Goal: Task Accomplishment & Management: Complete application form

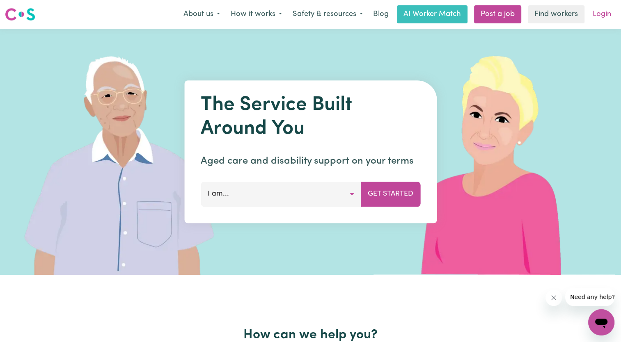
click at [599, 16] on link "Login" at bounding box center [602, 14] width 28 height 18
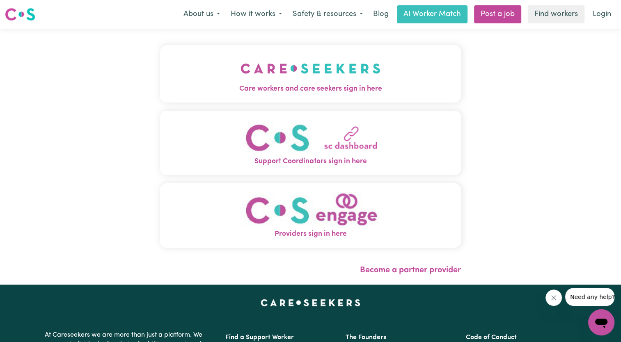
click at [305, 63] on img "Care workers and care seekers sign in here" at bounding box center [311, 68] width 140 height 30
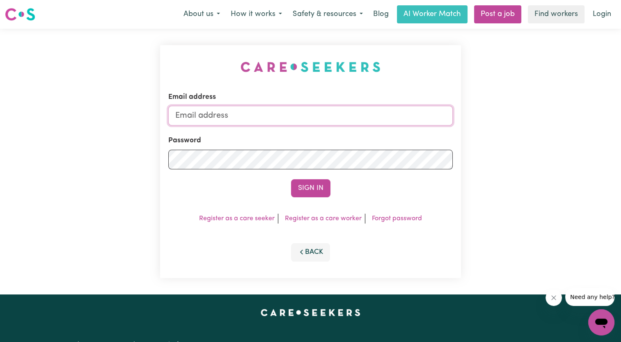
click at [238, 115] on input "Email address" at bounding box center [310, 116] width 285 height 20
type input "[EMAIL_ADDRESS][DOMAIN_NAME]"
click at [301, 191] on button "Sign In" at bounding box center [310, 188] width 39 height 18
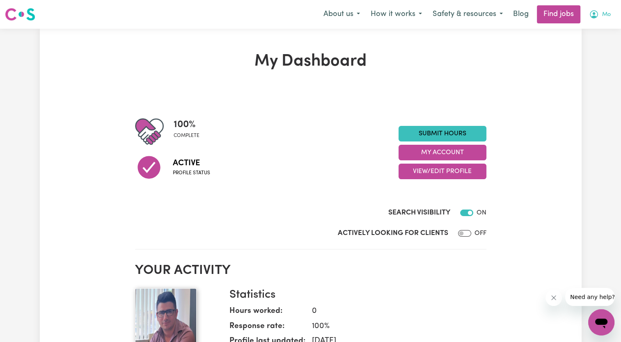
click at [603, 18] on span "Mo" at bounding box center [606, 14] width 9 height 9
click at [582, 30] on link "My Account" at bounding box center [583, 32] width 65 height 16
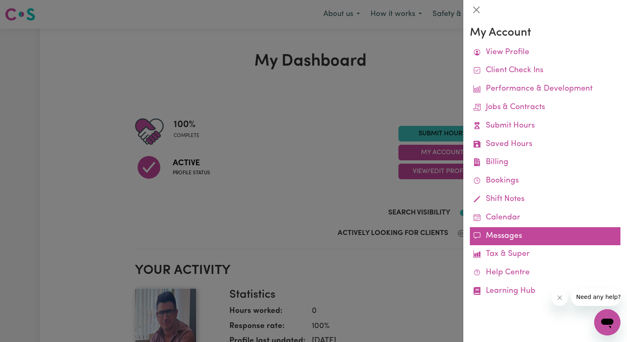
click at [511, 237] on link "Messages" at bounding box center [545, 236] width 151 height 18
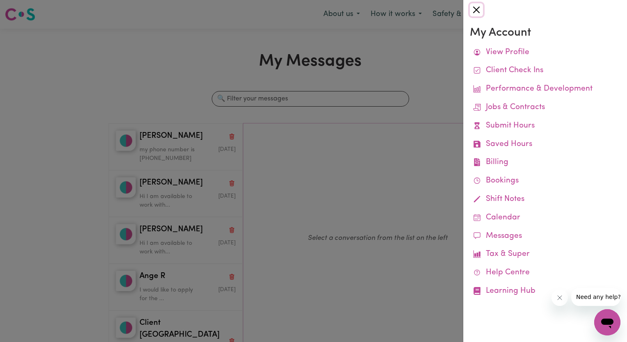
click at [476, 13] on button "Close" at bounding box center [476, 9] width 13 height 13
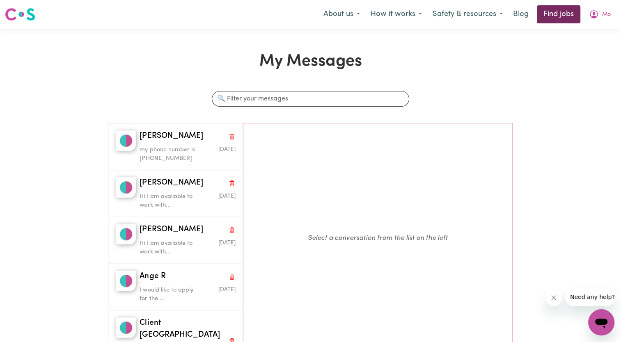
click at [562, 9] on link "Find jobs" at bounding box center [559, 14] width 44 height 18
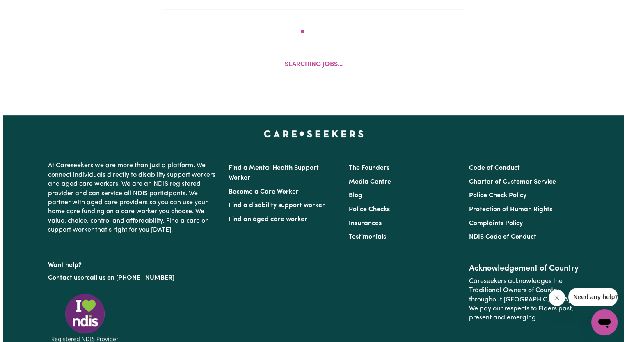
scroll to position [353, 0]
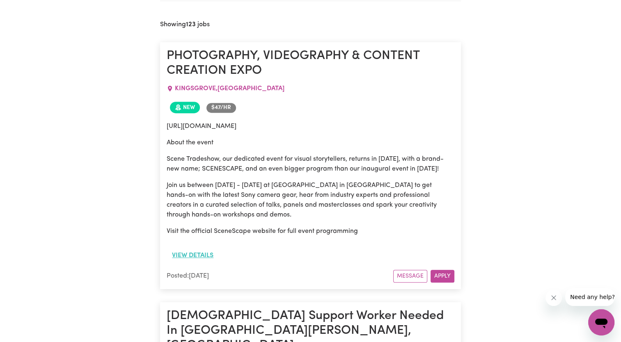
click at [196, 264] on button "View details" at bounding box center [193, 256] width 52 height 16
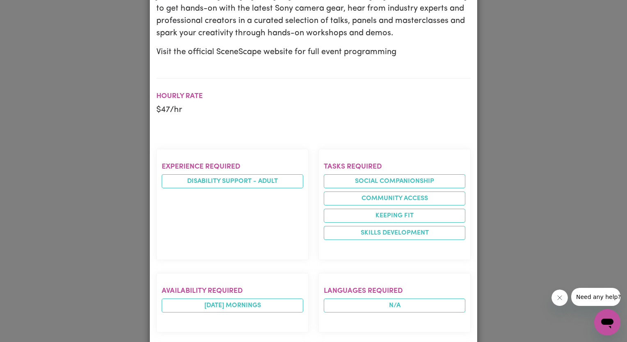
scroll to position [411, 0]
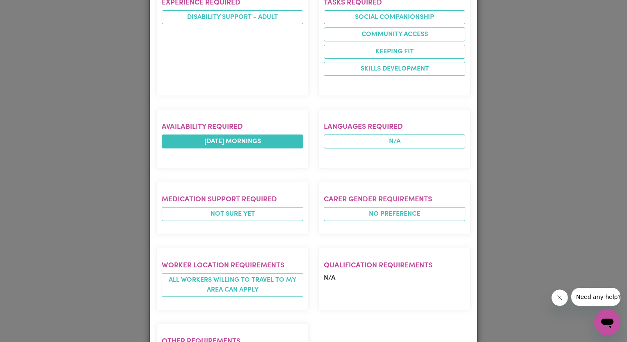
click at [250, 149] on li "[DATE] mornings" at bounding box center [233, 142] width 142 height 14
click at [594, 138] on div "Job Details PHOTOGRAPHY, VIDEOGRAPHY & CONTENT CREATION EXPO KINGSGROVE , [GEOG…" at bounding box center [313, 171] width 627 height 342
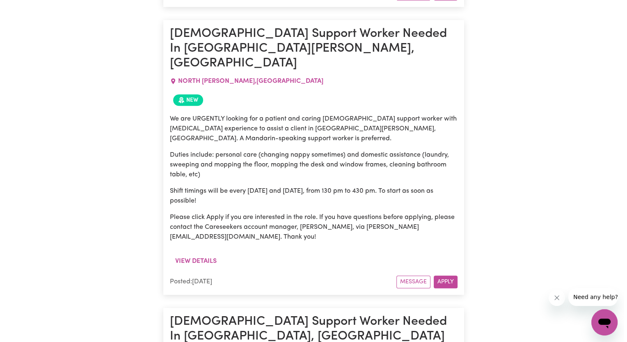
scroll to position [641, 0]
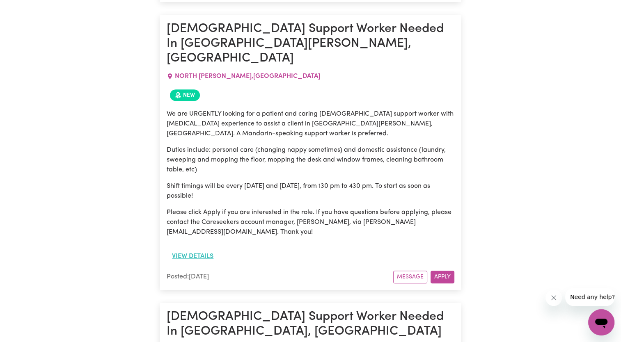
click at [181, 250] on button "View details" at bounding box center [193, 257] width 52 height 16
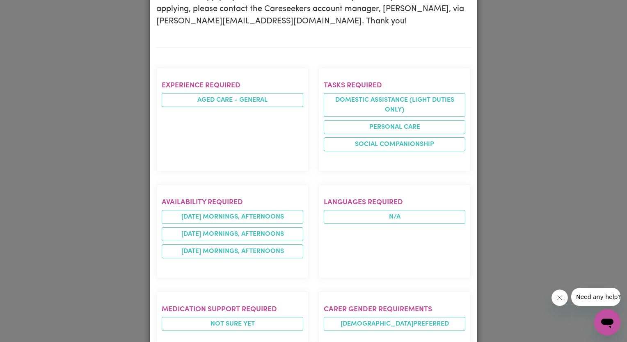
scroll to position [328, 0]
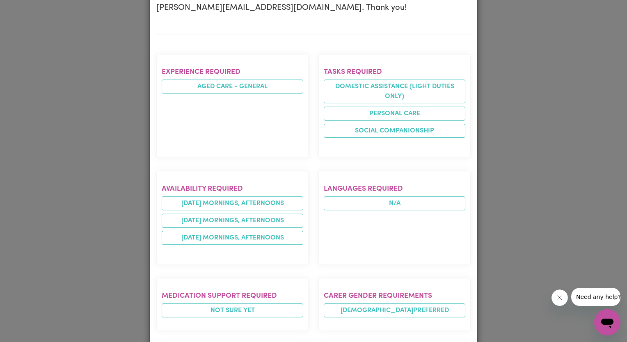
click at [575, 162] on div "Job Details [DEMOGRAPHIC_DATA] Support Worker Needed In [GEOGRAPHIC_DATA][PERSO…" at bounding box center [313, 171] width 627 height 342
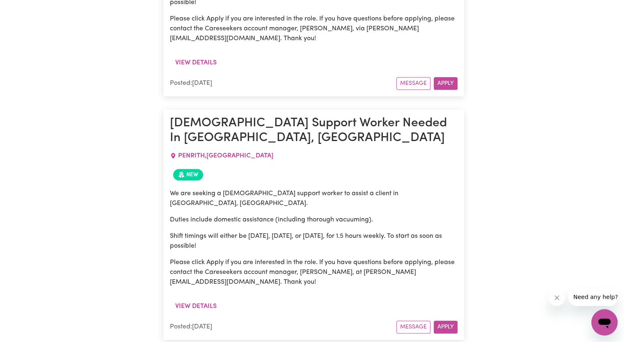
scroll to position [846, 0]
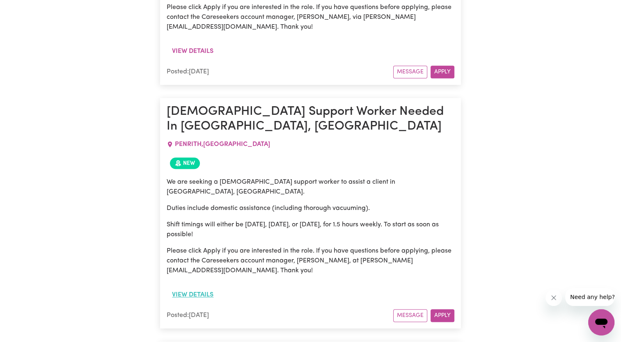
click at [188, 287] on button "View details" at bounding box center [193, 295] width 52 height 16
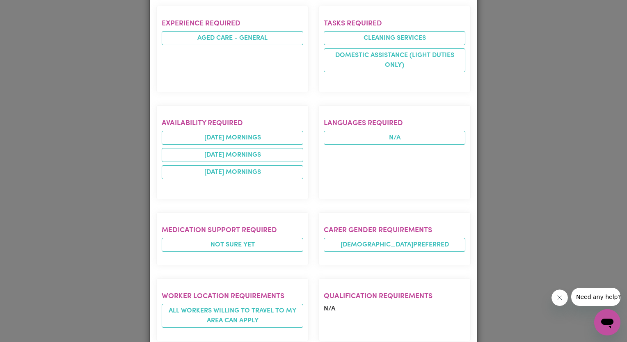
scroll to position [328, 0]
click at [529, 183] on div "Job Details [DEMOGRAPHIC_DATA] Support Worker Needed In [GEOGRAPHIC_DATA], [GEO…" at bounding box center [313, 171] width 627 height 342
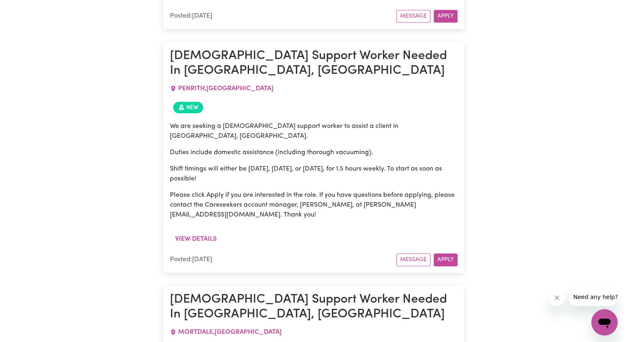
scroll to position [928, 0]
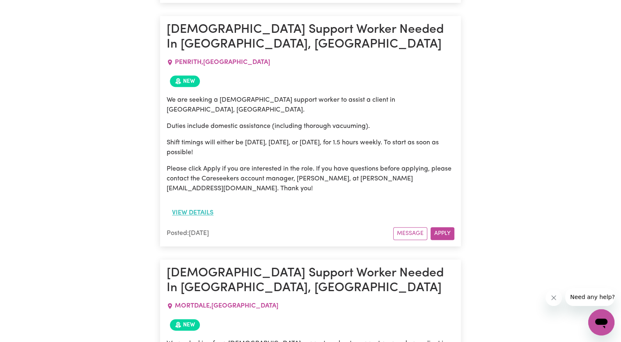
click at [195, 205] on button "View details" at bounding box center [193, 213] width 52 height 16
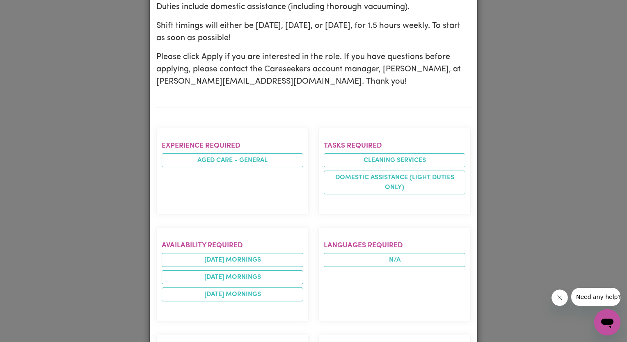
scroll to position [246, 0]
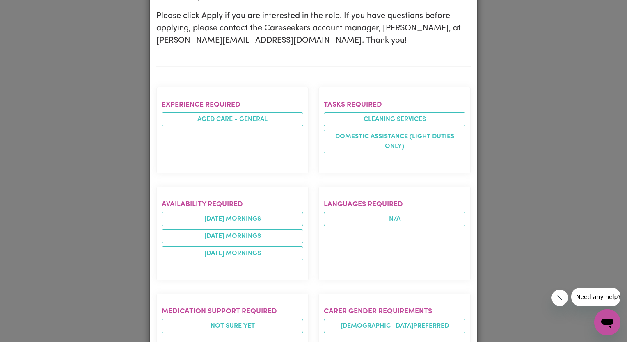
click at [113, 214] on div "Job Details [DEMOGRAPHIC_DATA] Support Worker Needed In [GEOGRAPHIC_DATA], [GEO…" at bounding box center [313, 171] width 627 height 342
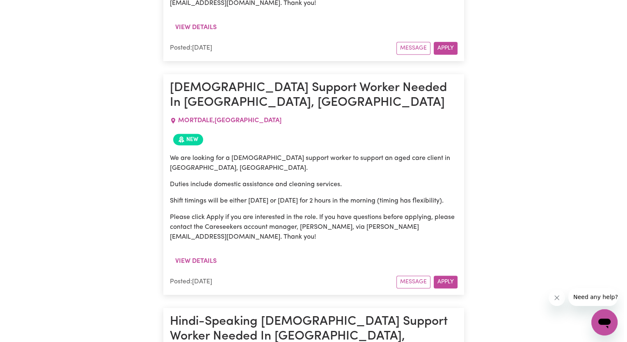
scroll to position [1133, 0]
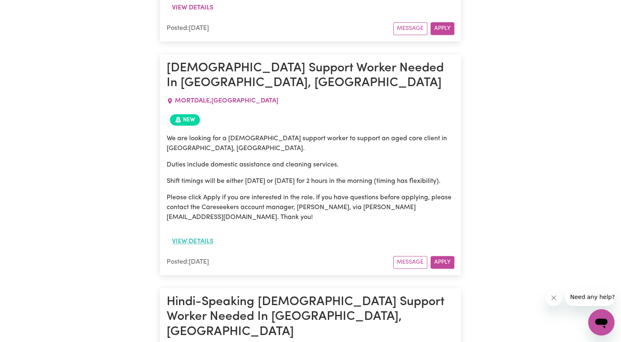
click at [198, 234] on button "View details" at bounding box center [193, 242] width 52 height 16
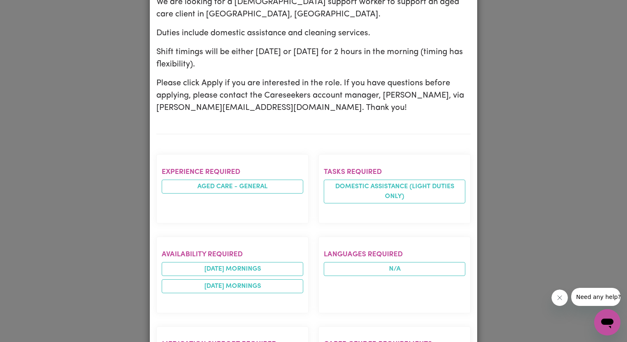
scroll to position [287, 0]
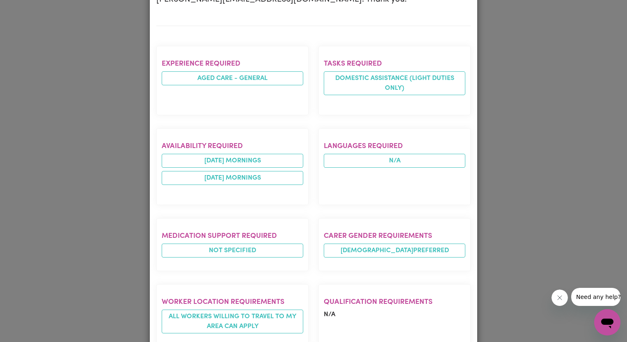
click at [89, 211] on div "Job Details [DEMOGRAPHIC_DATA] Support Worker Needed In [GEOGRAPHIC_DATA], [GEO…" at bounding box center [313, 171] width 627 height 342
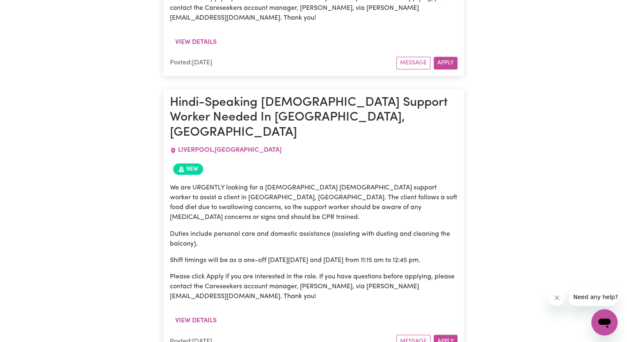
scroll to position [1380, 0]
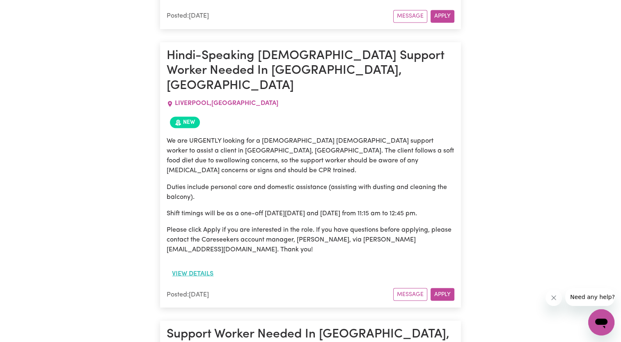
click at [198, 266] on button "View details" at bounding box center [193, 274] width 52 height 16
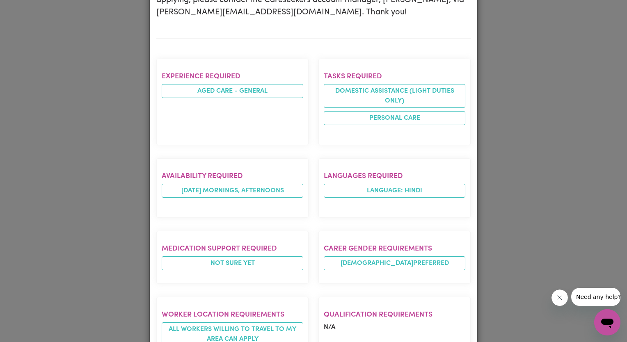
scroll to position [370, 0]
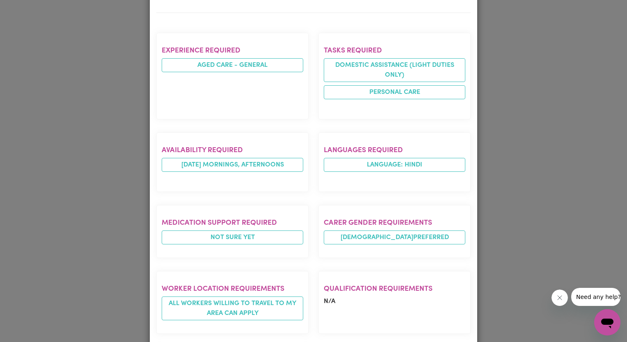
click at [88, 204] on div "Job Details Hindi-Speaking [DEMOGRAPHIC_DATA] Support Worker Needed In [GEOGRAP…" at bounding box center [313, 171] width 627 height 342
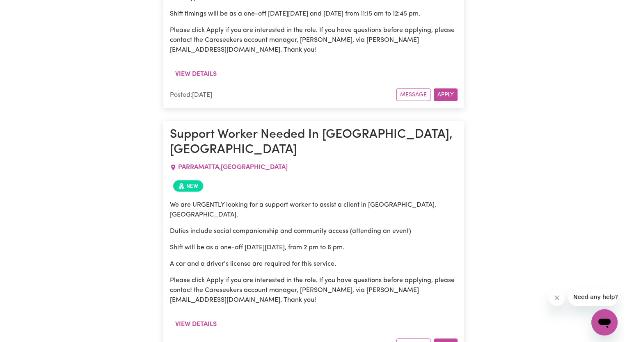
scroll to position [1585, 0]
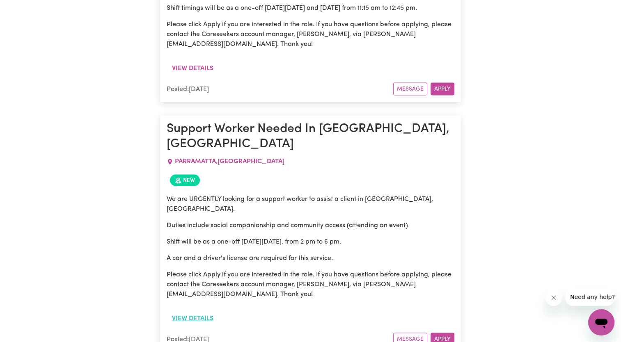
click at [185, 311] on button "View details" at bounding box center [193, 319] width 52 height 16
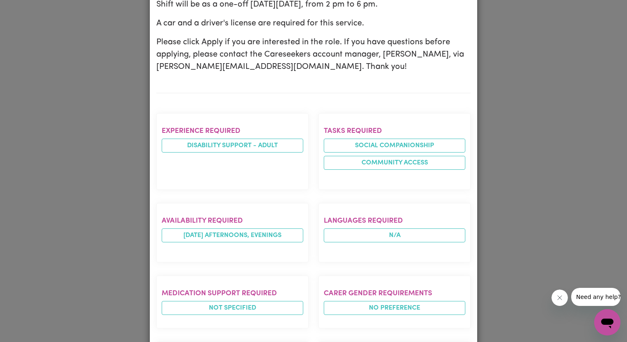
scroll to position [246, 0]
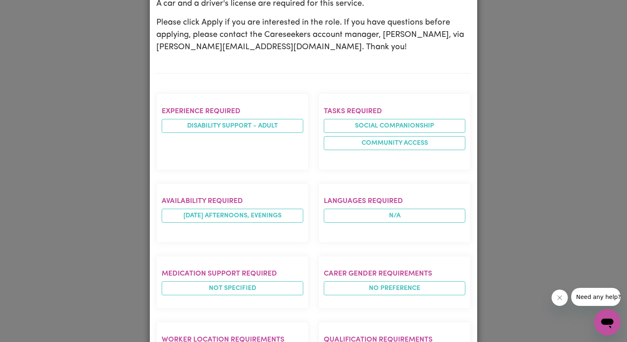
click at [512, 172] on div "Job Details Support Worker Needed In [GEOGRAPHIC_DATA], [GEOGRAPHIC_DATA] [GEOG…" at bounding box center [313, 171] width 627 height 342
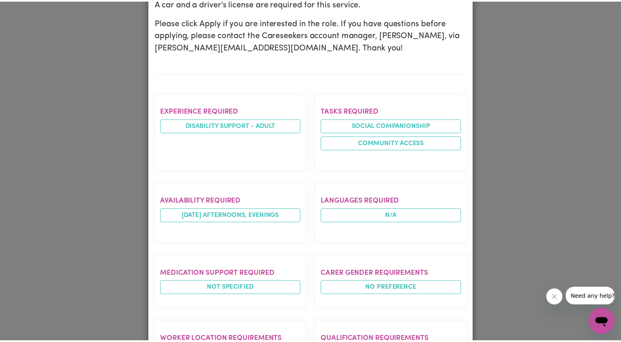
scroll to position [0, 0]
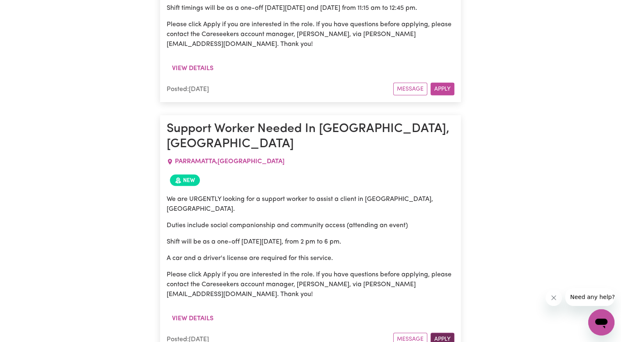
click at [443, 333] on button "Apply" at bounding box center [443, 339] width 24 height 13
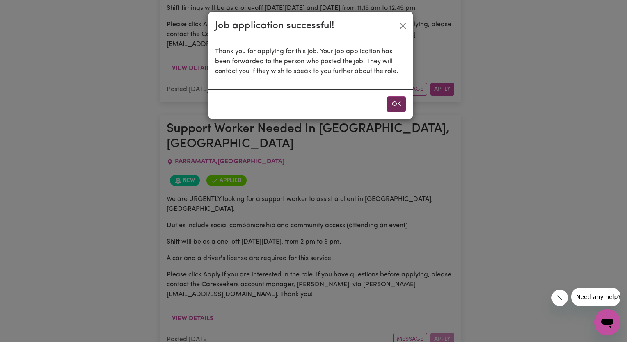
click at [399, 106] on button "OK" at bounding box center [397, 104] width 20 height 16
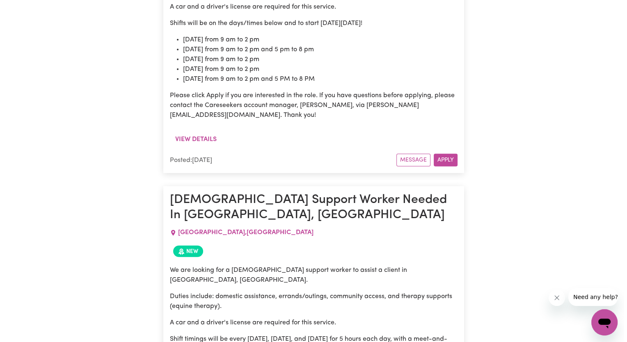
scroll to position [2119, 0]
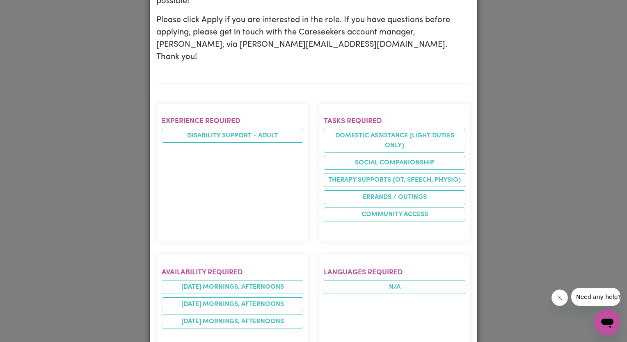
scroll to position [287, 0]
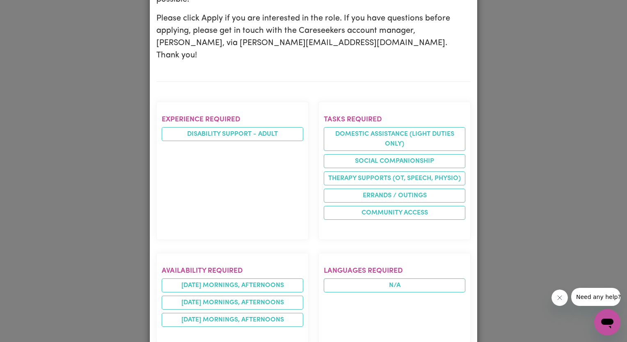
click at [101, 229] on div "Job Details [DEMOGRAPHIC_DATA] Support Worker Needed In [GEOGRAPHIC_DATA], [GEO…" at bounding box center [313, 171] width 627 height 342
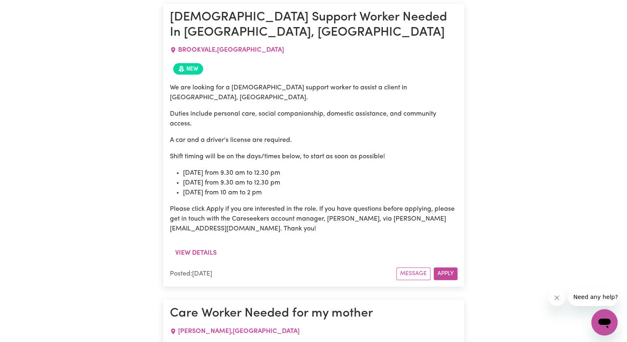
scroll to position [3392, 0]
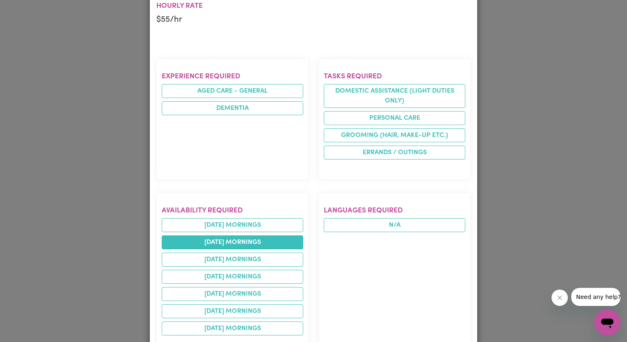
scroll to position [246, 0]
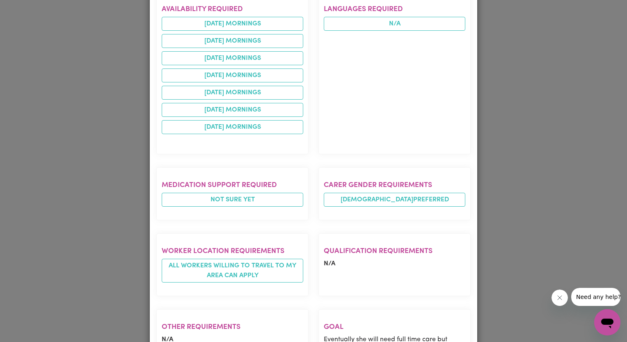
scroll to position [452, 0]
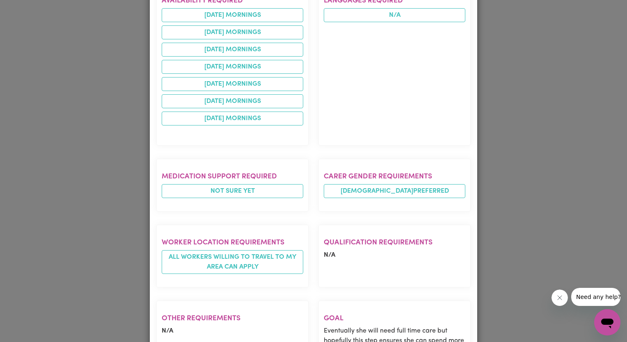
click at [76, 228] on div "Job Details Care Worker Needed for my mother [PERSON_NAME] , [GEOGRAPHIC_DATA] …" at bounding box center [313, 171] width 627 height 342
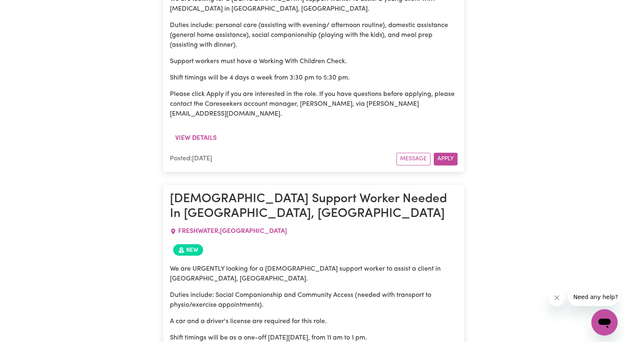
scroll to position [4541, 0]
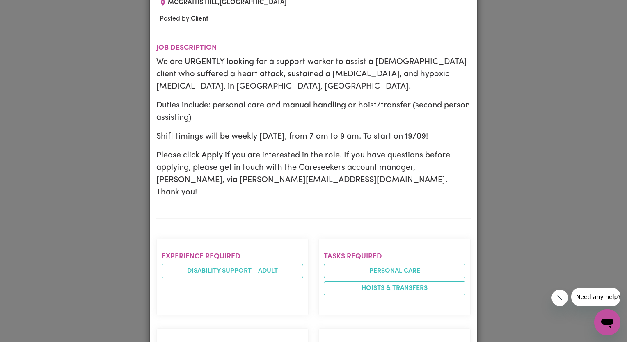
scroll to position [205, 0]
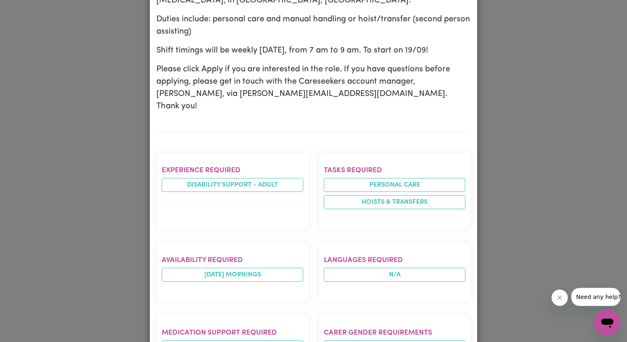
click at [82, 241] on div "Job Details Support Worker Needed In [GEOGRAPHIC_DATA], [GEOGRAPHIC_DATA] [GEOG…" at bounding box center [313, 171] width 627 height 342
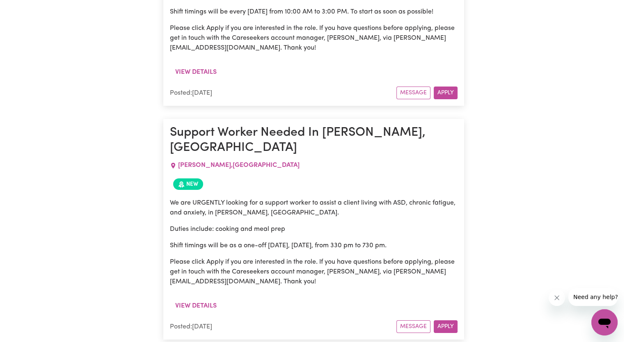
scroll to position [6102, 0]
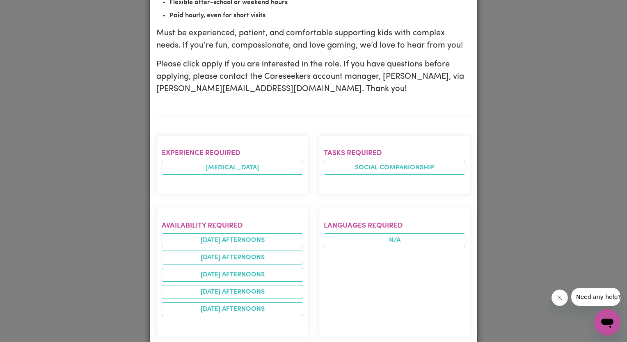
scroll to position [287, 0]
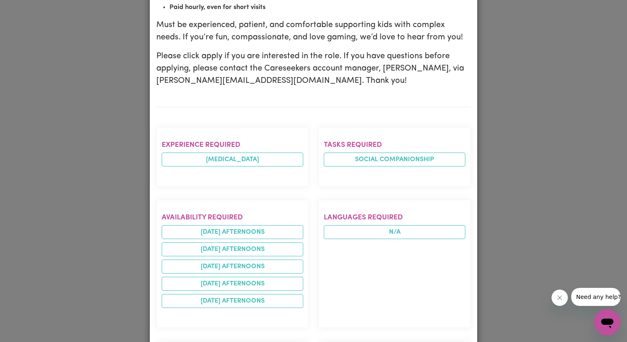
click at [100, 224] on div "Job Details Support Worker Needed in [GEOGRAPHIC_DATA], [GEOGRAPHIC_DATA] [PERS…" at bounding box center [313, 171] width 627 height 342
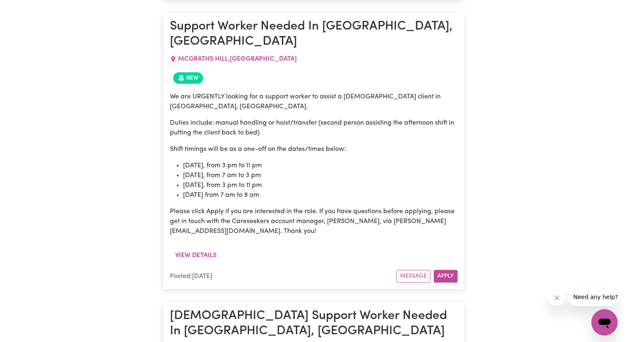
scroll to position [7046, 0]
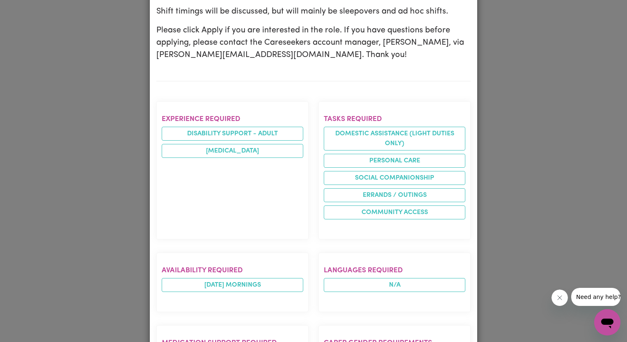
scroll to position [246, 0]
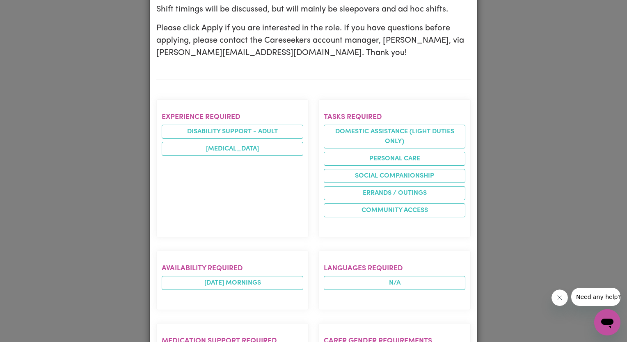
click at [49, 256] on div "Job Details Support Worker Needed In [GEOGRAPHIC_DATA], [GEOGRAPHIC_DATA] RYDE …" at bounding box center [313, 171] width 627 height 342
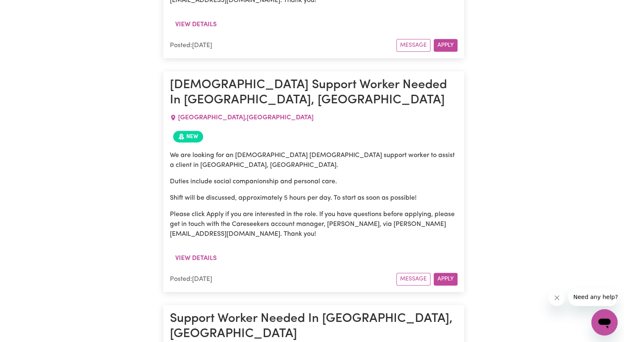
scroll to position [7251, 0]
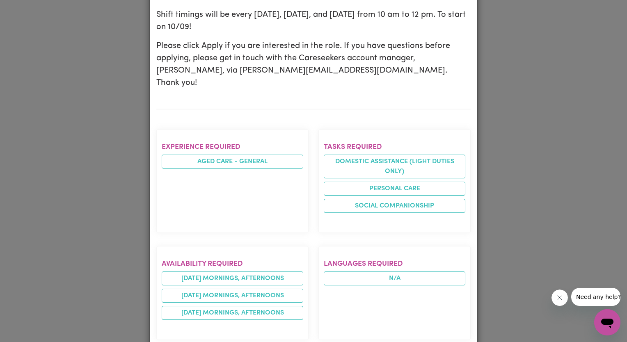
scroll to position [246, 0]
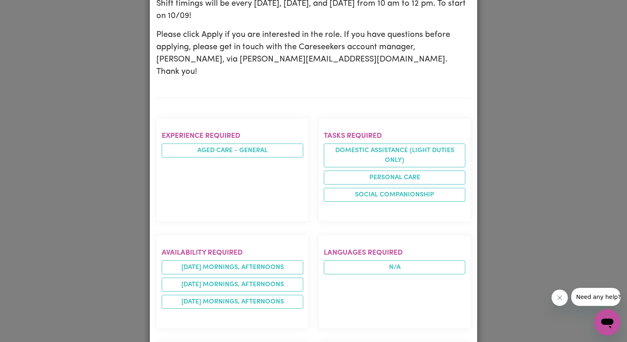
click at [97, 203] on div "Job Details [DEMOGRAPHIC_DATA] Support Worker Needed In [GEOGRAPHIC_DATA], [GEO…" at bounding box center [313, 171] width 627 height 342
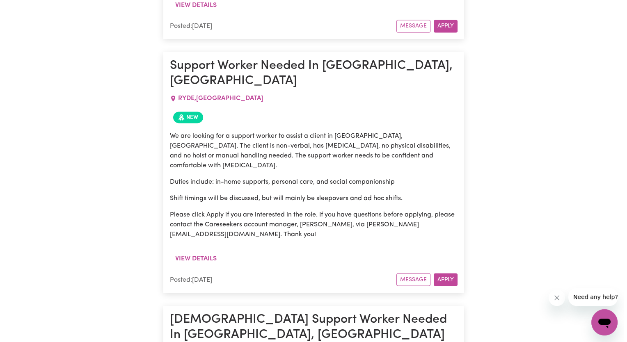
scroll to position [7498, 0]
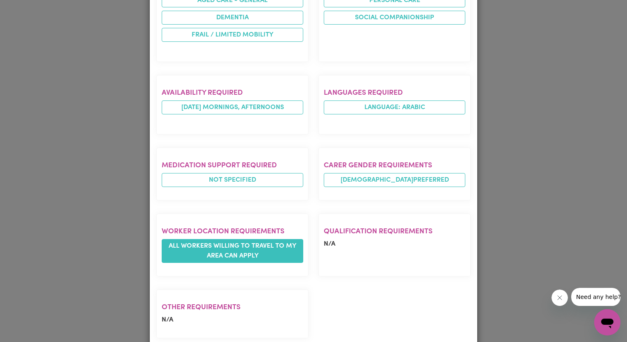
scroll to position [0, 0]
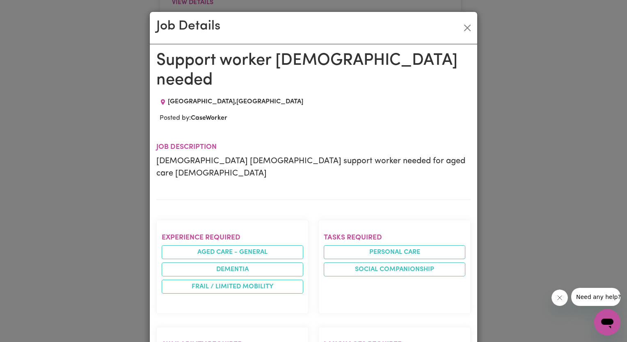
click at [98, 197] on div "Job Details Support worker [DEMOGRAPHIC_DATA] needed [GEOGRAPHIC_DATA] , [GEOGR…" at bounding box center [313, 171] width 627 height 342
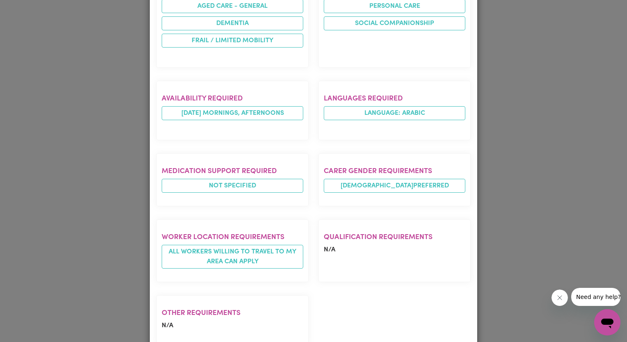
scroll to position [252, 0]
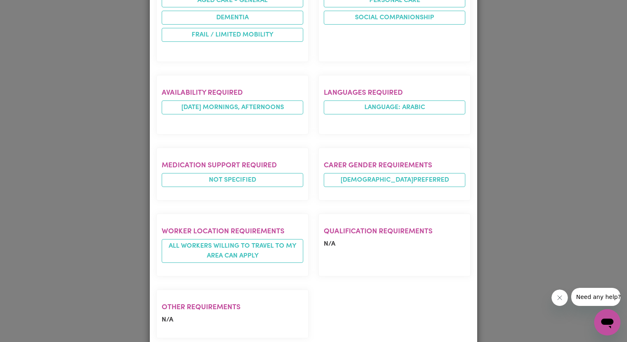
click at [507, 216] on div "Job Details Support worker [DEMOGRAPHIC_DATA] needed [GEOGRAPHIC_DATA] , [GEOGR…" at bounding box center [313, 171] width 627 height 342
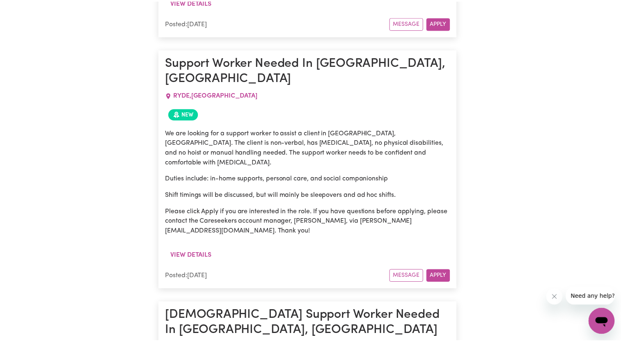
scroll to position [0, 0]
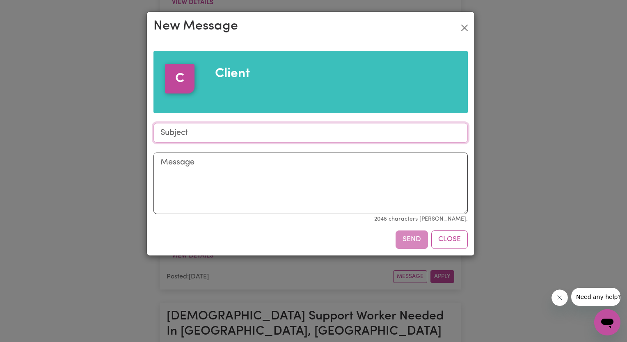
click at [181, 135] on input "Subject" at bounding box center [311, 133] width 315 height 20
type input "Availability"
drag, startPoint x: 181, startPoint y: 139, endPoint x: 186, endPoint y: 179, distance: 39.7
click at [186, 179] on textarea "Message" at bounding box center [311, 184] width 315 height 62
type textarea "h"
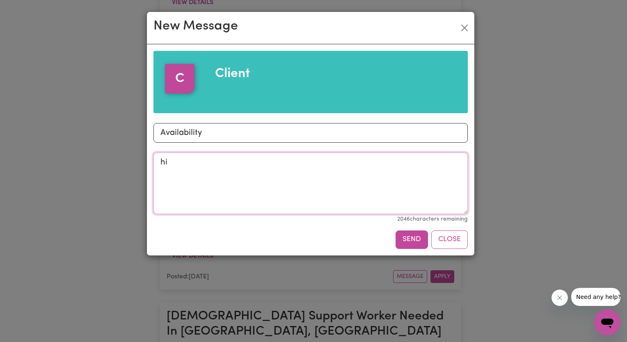
type textarea "h"
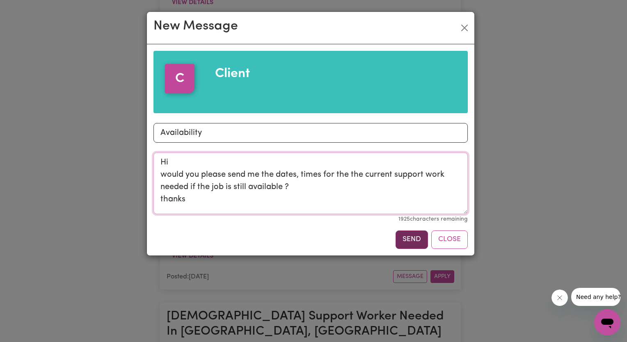
type textarea "Hi would you please send me the dates, times for the the current support work n…"
click at [404, 237] on button "Send" at bounding box center [412, 240] width 32 height 18
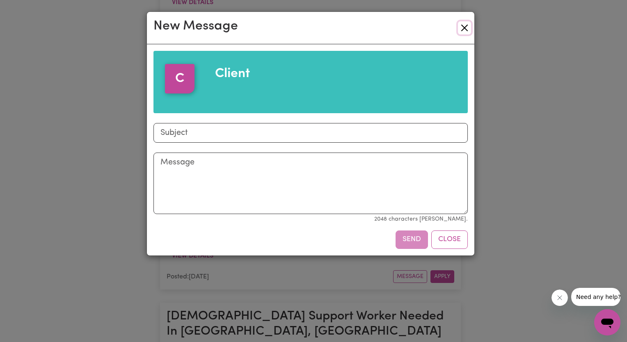
click at [469, 32] on button "Close" at bounding box center [464, 27] width 13 height 13
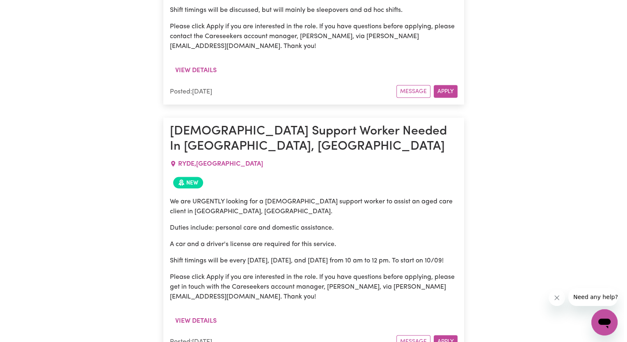
scroll to position [7703, 0]
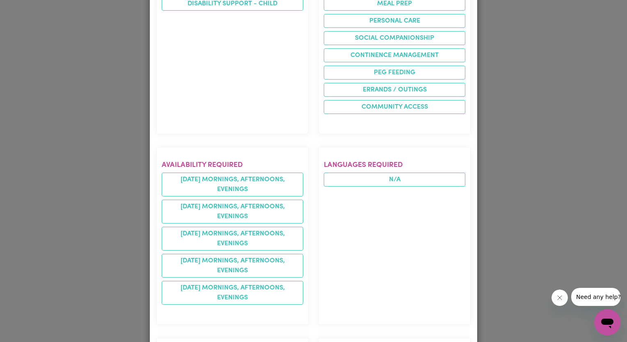
scroll to position [411, 0]
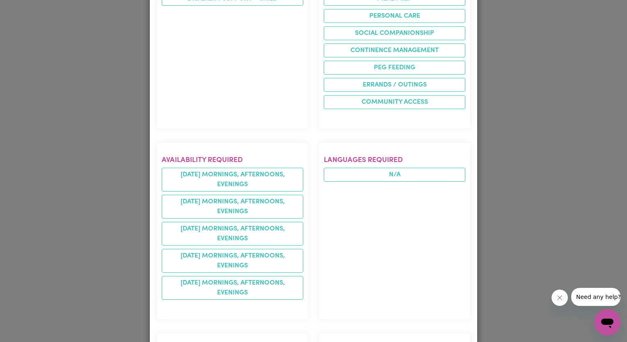
click at [83, 232] on div "Job Details Experienced Care Worker needed in [GEOGRAPHIC_DATA] [GEOGRAPHIC_DAT…" at bounding box center [313, 171] width 627 height 342
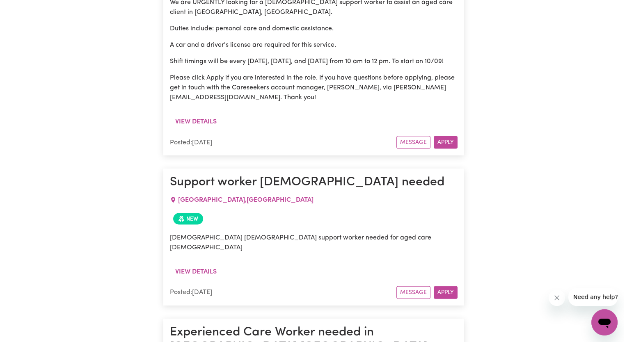
scroll to position [7908, 0]
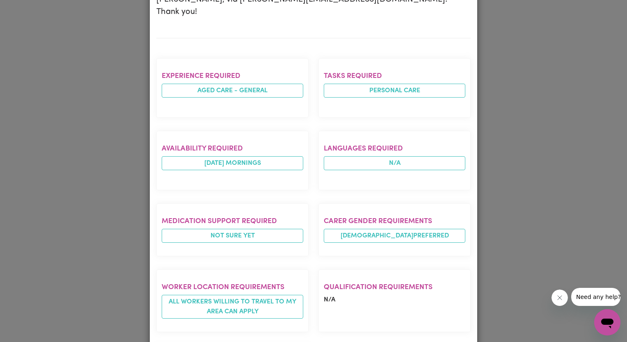
scroll to position [309, 0]
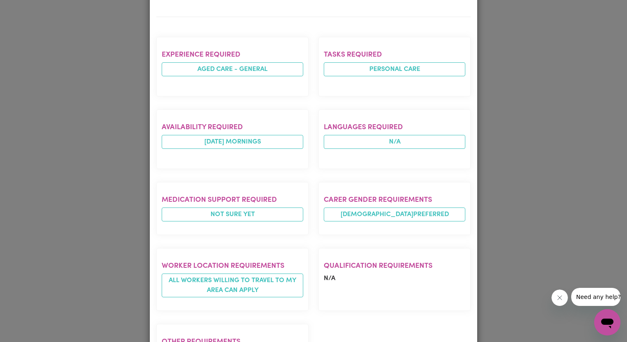
click at [125, 178] on div "Job Details [DEMOGRAPHIC_DATA] Support Worker Needed In [GEOGRAPHIC_DATA], [GEO…" at bounding box center [313, 171] width 627 height 342
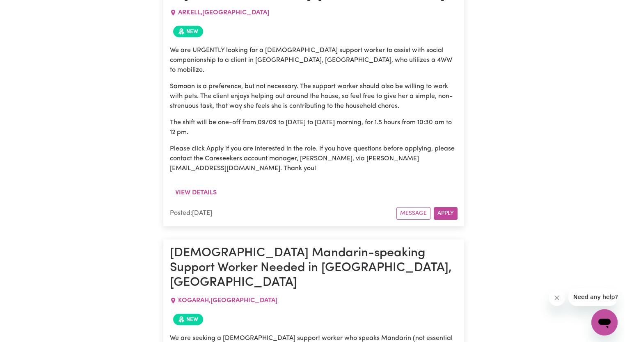
scroll to position [8853, 0]
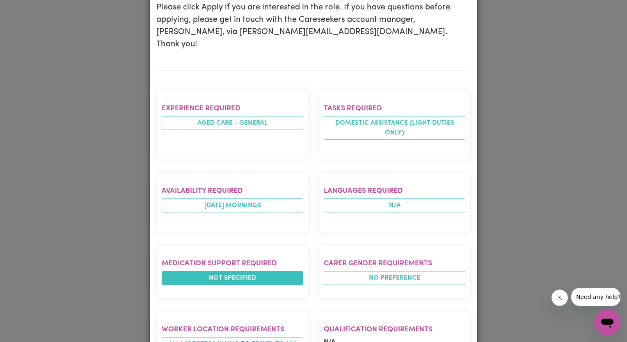
scroll to position [287, 0]
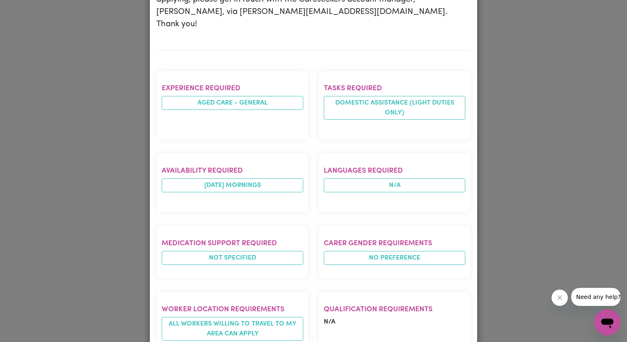
click at [83, 224] on div "Job Details Support Worker Needed In [GEOGRAPHIC_DATA], [GEOGRAPHIC_DATA] [GEOG…" at bounding box center [313, 171] width 627 height 342
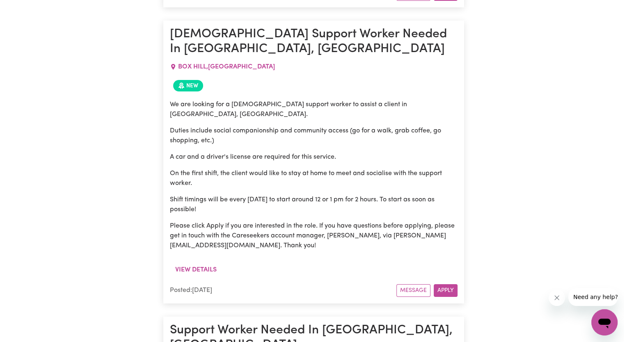
scroll to position [9263, 0]
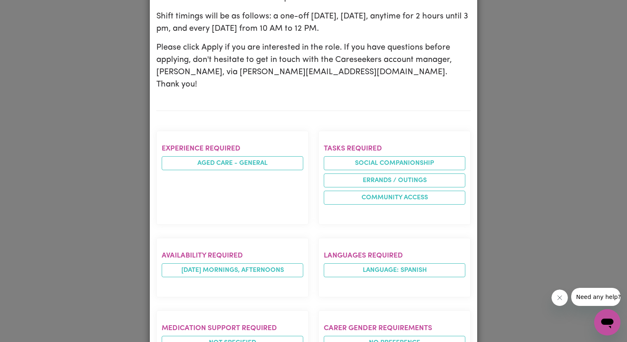
scroll to position [246, 0]
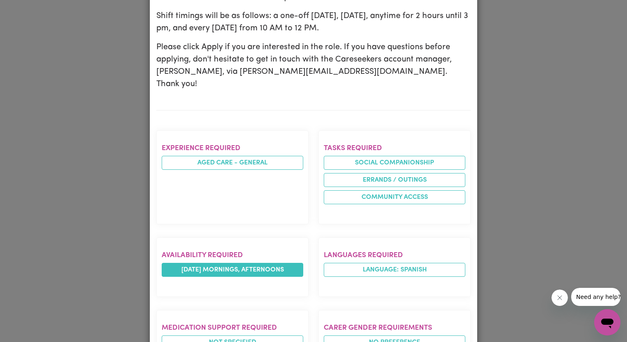
click at [190, 263] on li "[DATE] mornings, afternoons" at bounding box center [233, 270] width 142 height 14
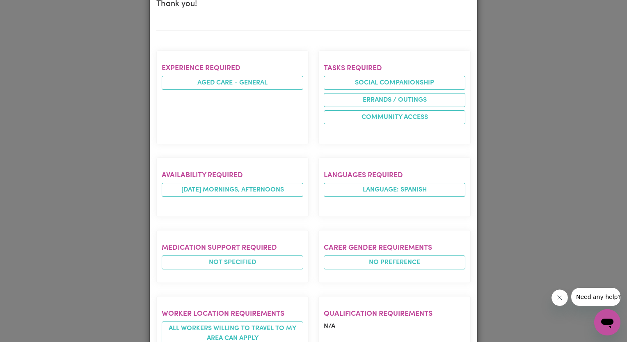
scroll to position [328, 0]
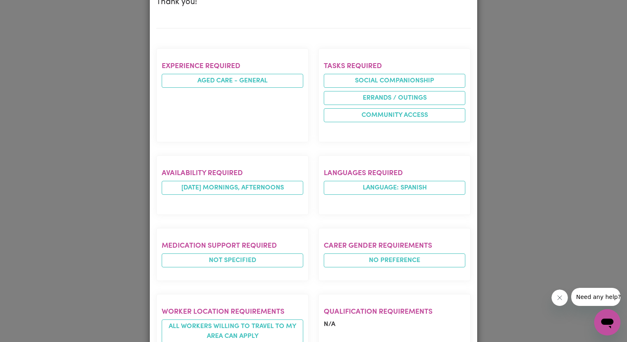
click at [85, 213] on div "Job Details Support Worker Needed in [GEOGRAPHIC_DATA], [GEOGRAPHIC_DATA] [GEOG…" at bounding box center [313, 171] width 627 height 342
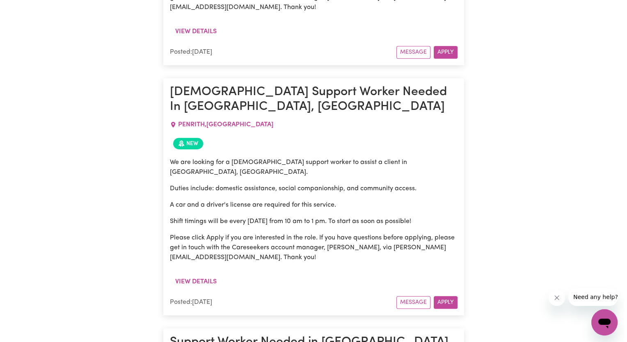
scroll to position [9756, 0]
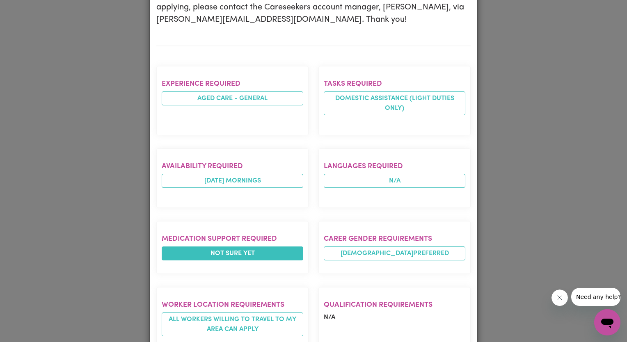
scroll to position [287, 0]
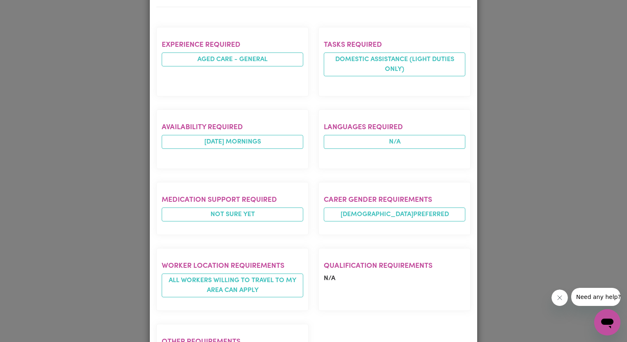
click at [66, 203] on div "Job Details [DEMOGRAPHIC_DATA] Support Worker Needed In [GEOGRAPHIC_DATA], [GEO…" at bounding box center [313, 171] width 627 height 342
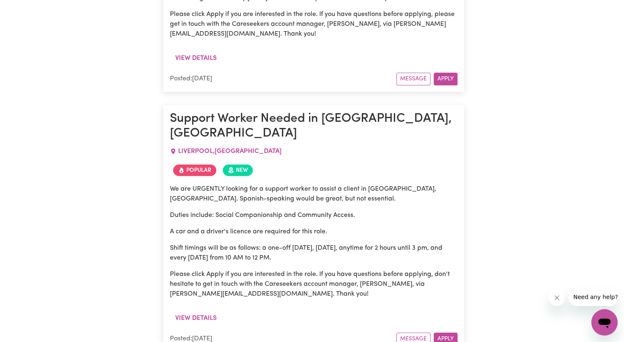
scroll to position [10002, 0]
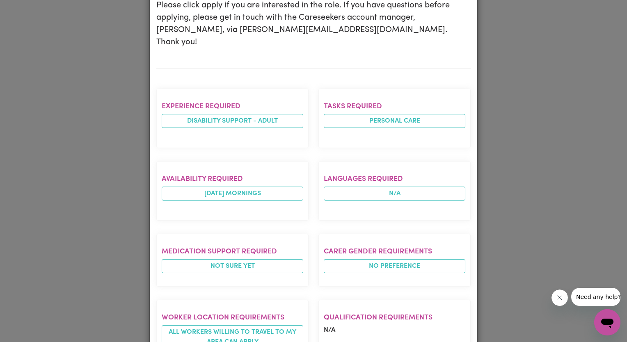
scroll to position [246, 0]
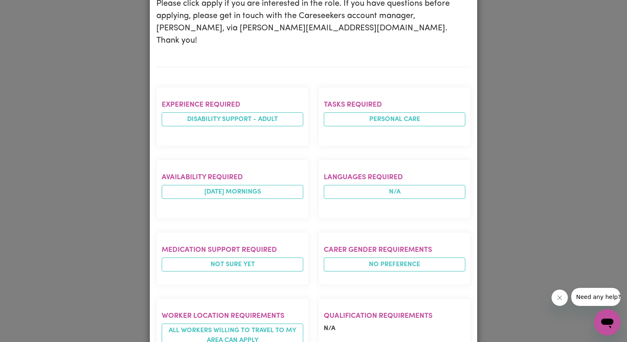
click at [94, 191] on div "Job Details Support Worker Needed In [GEOGRAPHIC_DATA], [GEOGRAPHIC_DATA] [GEOG…" at bounding box center [313, 171] width 627 height 342
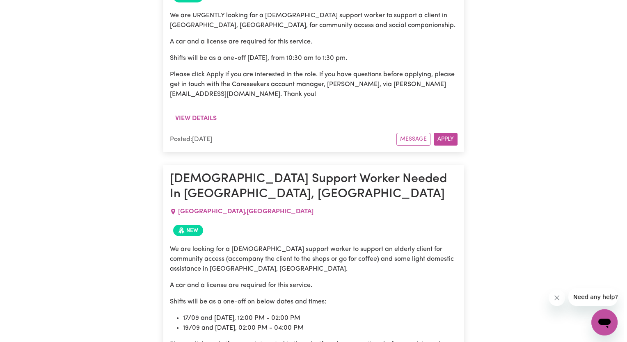
scroll to position [12097, 0]
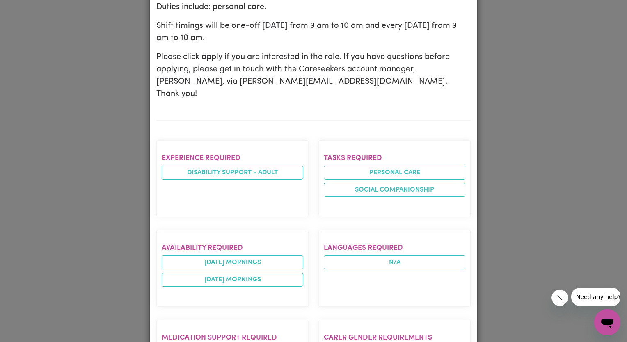
scroll to position [246, 0]
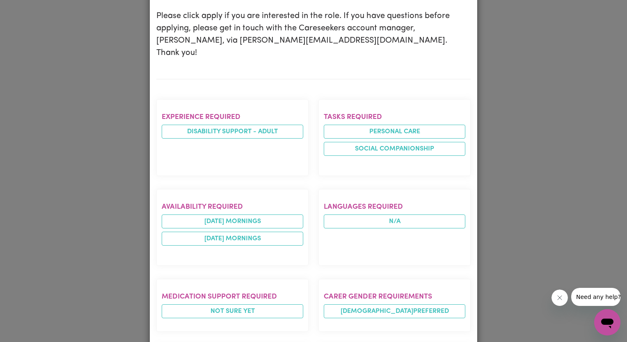
click at [91, 208] on div "Job Details [DEMOGRAPHIC_DATA] Support Worker Needed In [GEOGRAPHIC_DATA], [GEO…" at bounding box center [313, 171] width 627 height 342
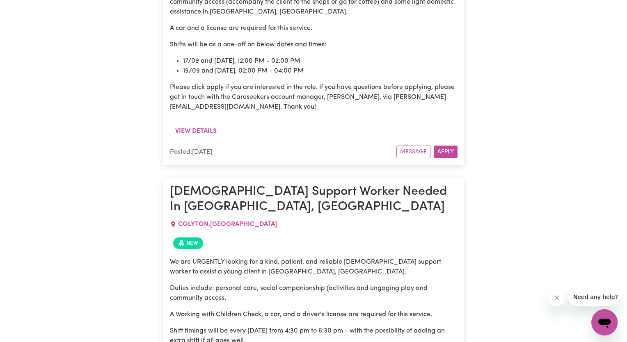
scroll to position [12302, 0]
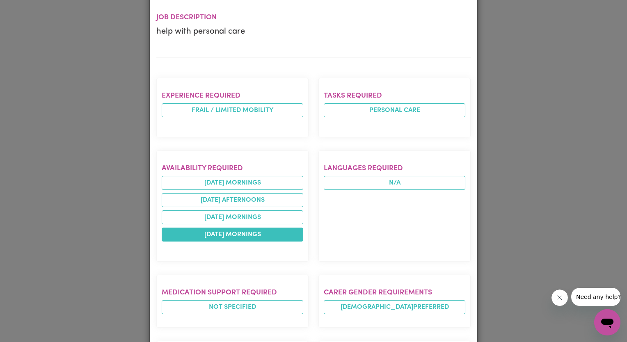
scroll to position [123, 0]
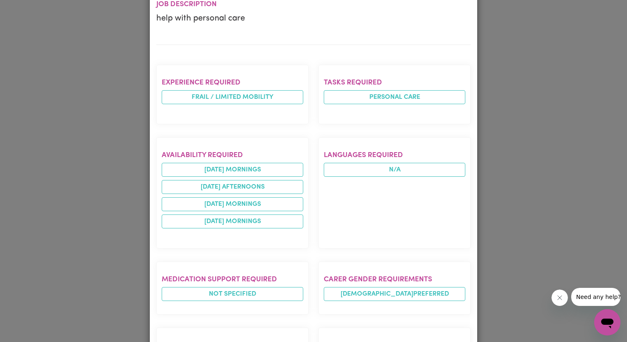
click at [93, 219] on div "Job Details Care Worker LEICHHARDT , [GEOGRAPHIC_DATA] Posted by: Immediate Fam…" at bounding box center [313, 171] width 627 height 342
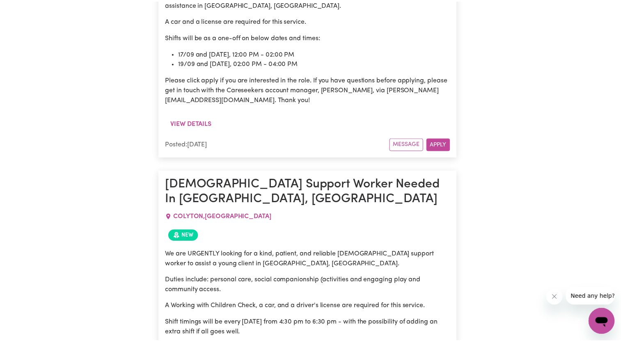
scroll to position [0, 0]
